Goal: Transaction & Acquisition: Download file/media

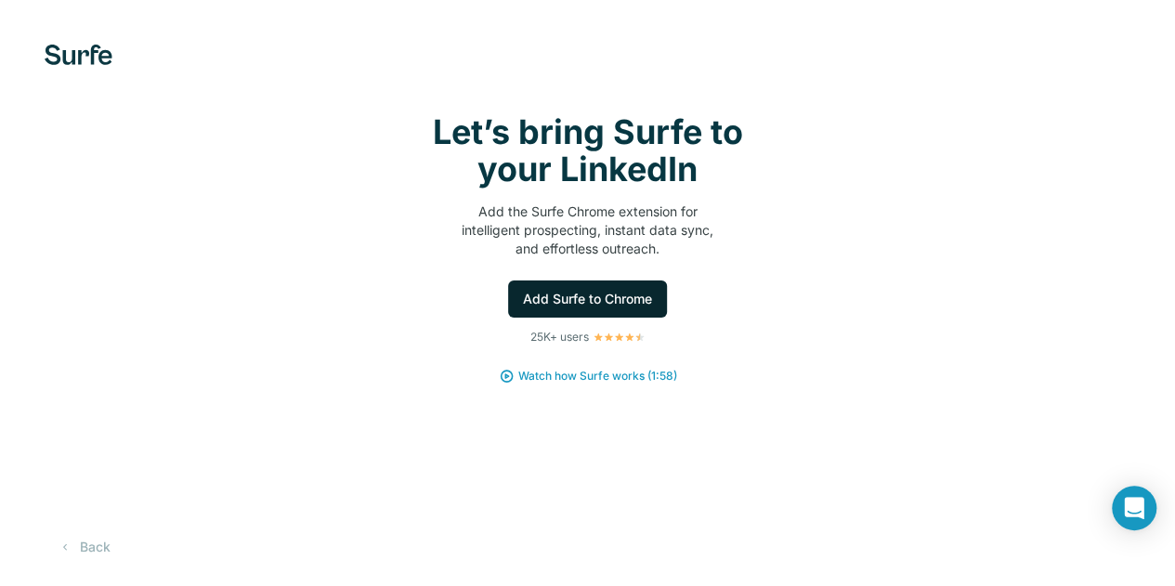
click at [523, 308] on span "Add Surfe to Chrome" at bounding box center [587, 299] width 129 height 19
